Goal: Communication & Community: Answer question/provide support

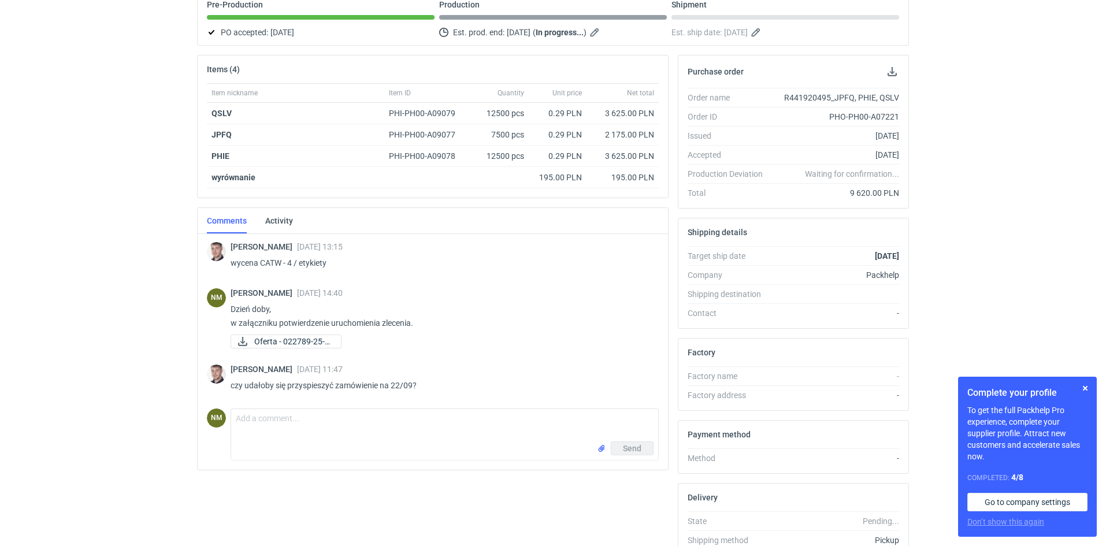
scroll to position [196, 0]
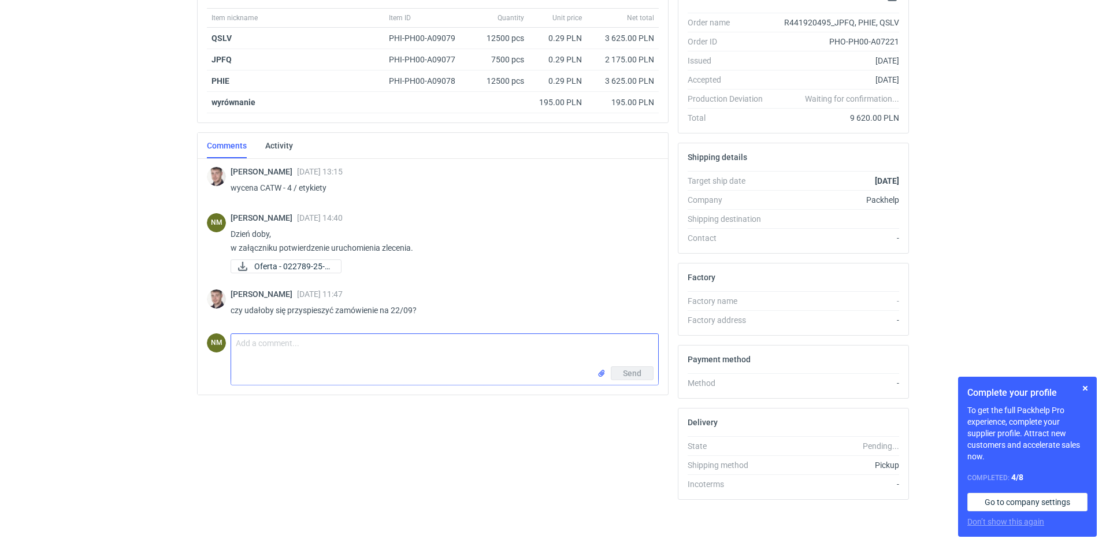
click at [334, 341] on textarea "Comment message" at bounding box center [444, 350] width 427 height 32
click at [374, 343] on textarea "Niestety, w zamówieniu są spore ilości i lakier." at bounding box center [444, 350] width 427 height 32
type textarea "Niestety, w zamówieniu są spore ilości etykiet i lakier."
click at [641, 373] on button "Send" at bounding box center [632, 373] width 43 height 14
